Goal: Task Accomplishment & Management: Use online tool/utility

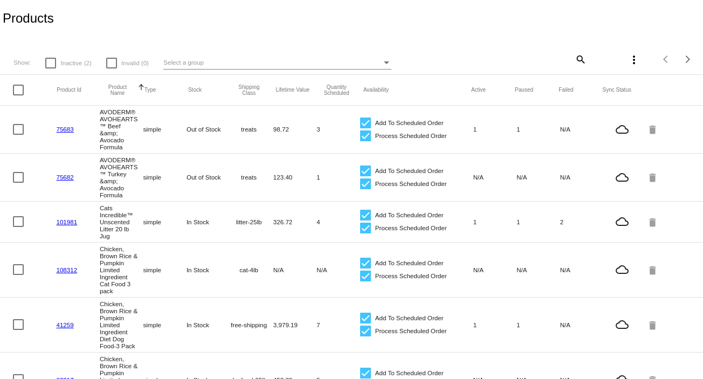
click at [574, 57] on mat-icon "search" at bounding box center [580, 59] width 13 height 17
click at [481, 60] on input "Search" at bounding box center [528, 57] width 117 height 9
type input "small bites"
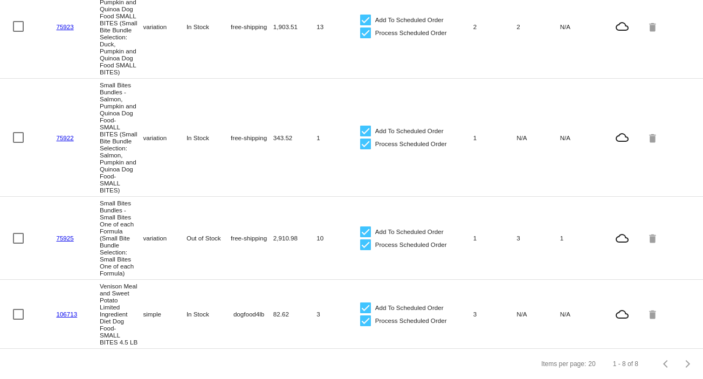
scroll to position [6, 0]
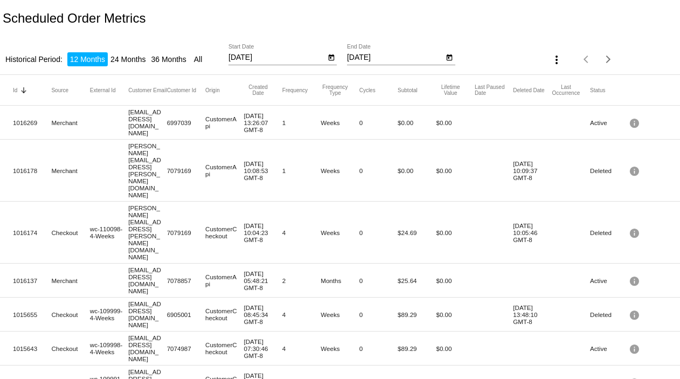
click at [259, 52] on div "[DATE] Start Date" at bounding box center [277, 54] width 97 height 21
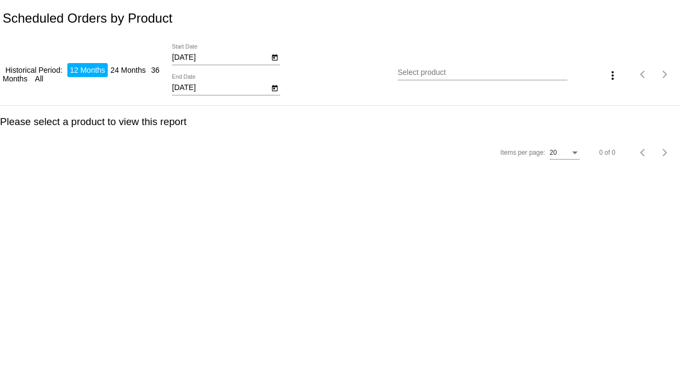
click at [202, 56] on input "[DATE]" at bounding box center [220, 57] width 97 height 9
type input "[DATE]"
click at [198, 89] on input "[DATE]" at bounding box center [220, 88] width 97 height 9
click at [206, 90] on input "[DATE]" at bounding box center [220, 88] width 97 height 9
type input "9/15/2025"
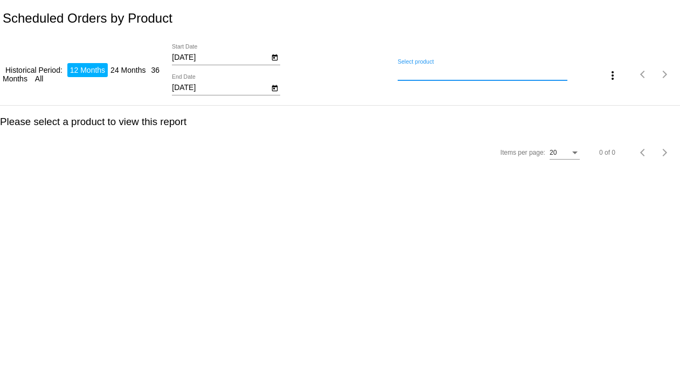
click at [408, 70] on input "Select product" at bounding box center [482, 72] width 169 height 9
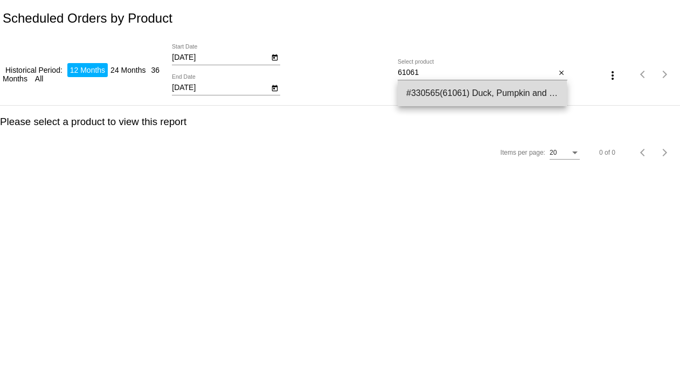
click at [433, 92] on span "#330565(61061) Duck, Pumpkin and Quinoa Dog Food SMALL BITES 4.5 LB 27.54" at bounding box center [482, 93] width 152 height 26
type input "Duck, Pumpkin and Quinoa Dog Food SMALL BITES 4.5 LB"
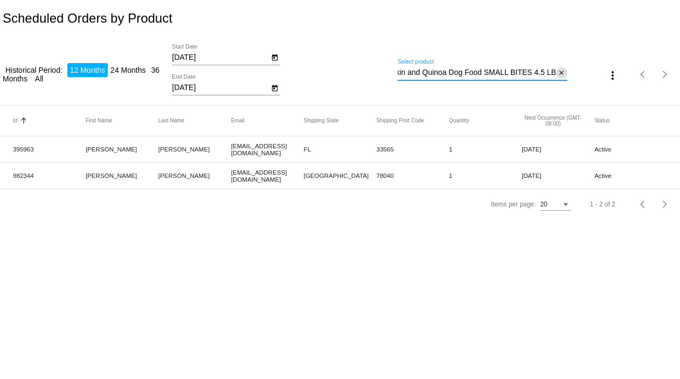
click at [561, 73] on mat-icon "close" at bounding box center [562, 73] width 8 height 9
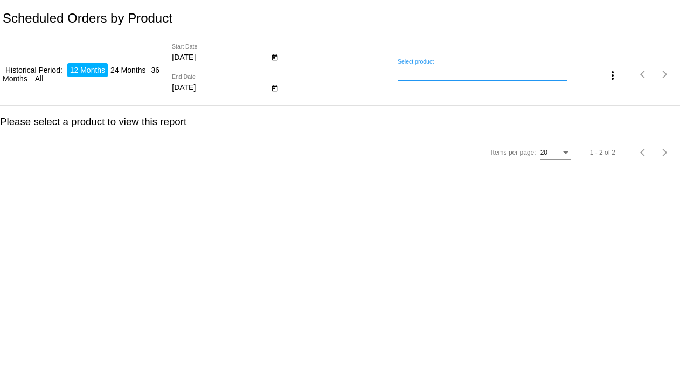
click at [507, 75] on input "Select product" at bounding box center [482, 72] width 169 height 9
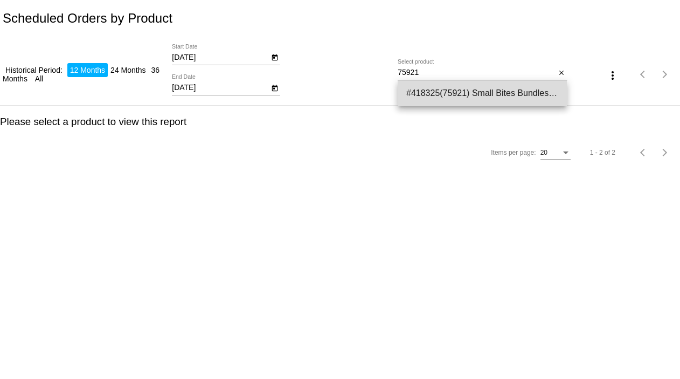
click at [498, 91] on span "#418325(75921) Small Bites Bundles 0.00" at bounding box center [482, 93] width 152 height 26
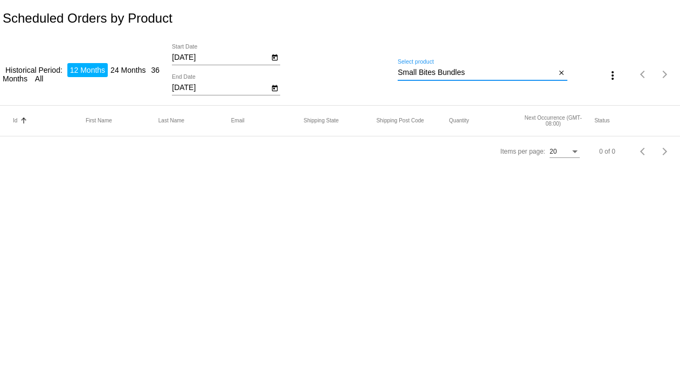
drag, startPoint x: 479, startPoint y: 75, endPoint x: 391, endPoint y: 68, distance: 87.6
click at [391, 68] on div "Historical Period: 12 Months 24 Months 36 Months All 9/2/2025 Start Date 9/15/2…" at bounding box center [340, 71] width 680 height 68
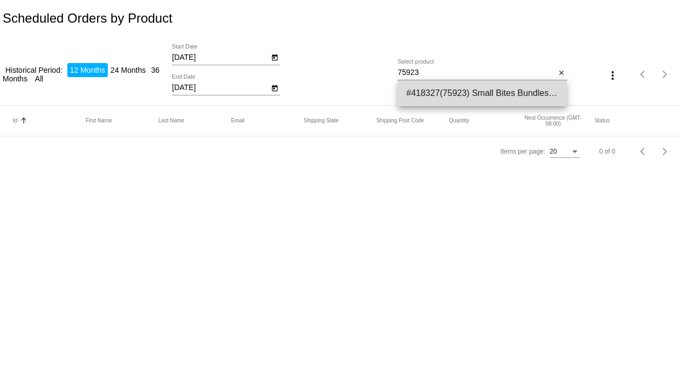
click at [445, 94] on span "#418327(75923) Small Bites Bundles - Duck, Pumpkin and Quinoa Dog Food SMALL BI…" at bounding box center [482, 93] width 152 height 26
type input "Small Bites Bundles - Duck, Pumpkin and Quinoa Dog Food SMALL BITES (Small Bite…"
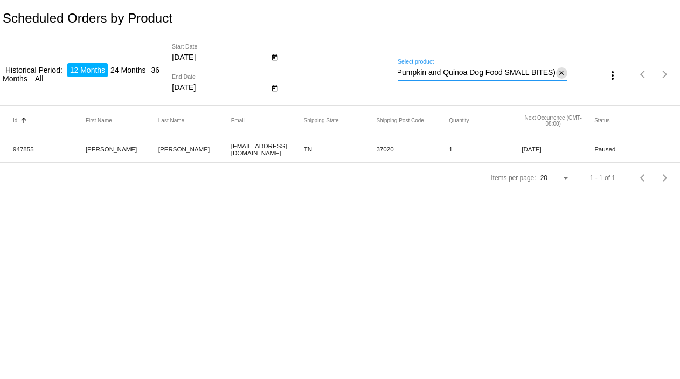
click at [563, 70] on mat-icon "close" at bounding box center [562, 73] width 8 height 9
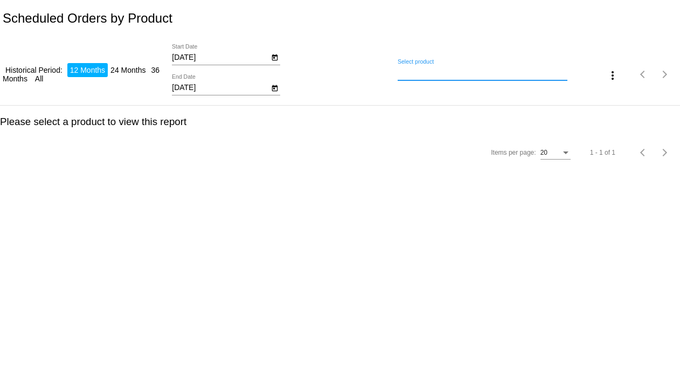
click at [417, 76] on input "Select product" at bounding box center [482, 72] width 169 height 9
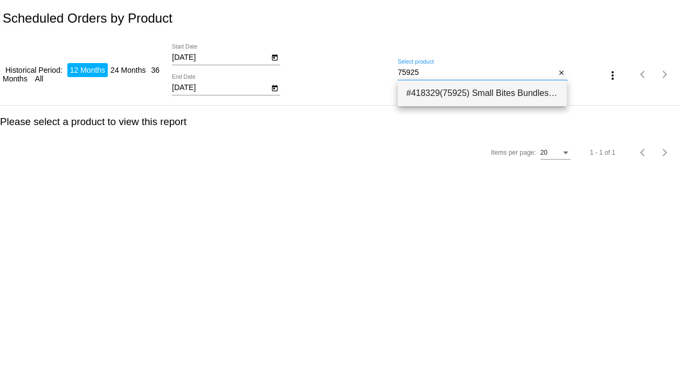
click at [443, 92] on span "#418329(75925) Small Bites Bundles - Small Bites One of each Formula (Small Bit…" at bounding box center [482, 93] width 152 height 26
type input "Small Bites Bundles - Small Bites One of each Formula (Small Bite Bundle Select…"
